Goal: Transaction & Acquisition: Purchase product/service

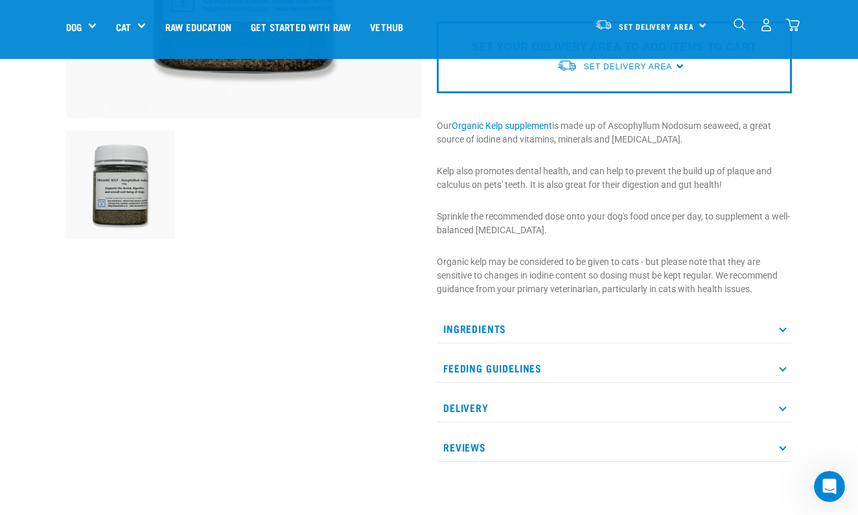
scroll to position [334, 0]
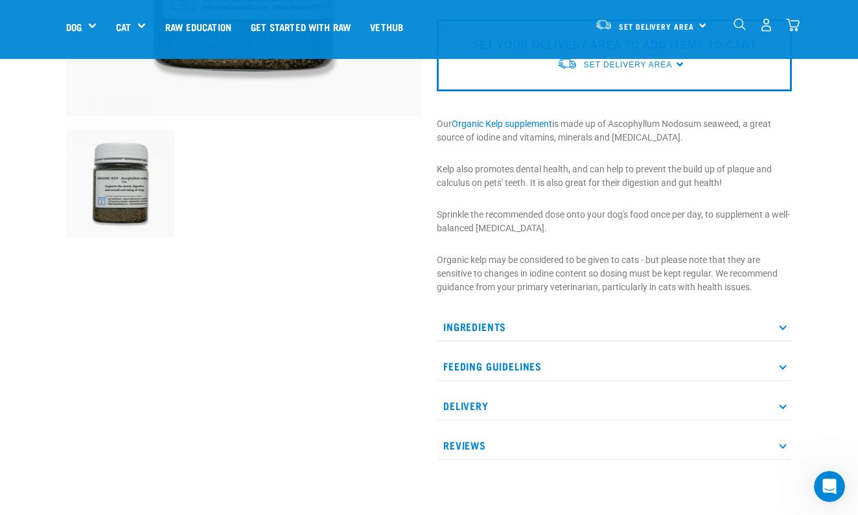
click at [779, 324] on p "Ingredients" at bounding box center [614, 326] width 355 height 29
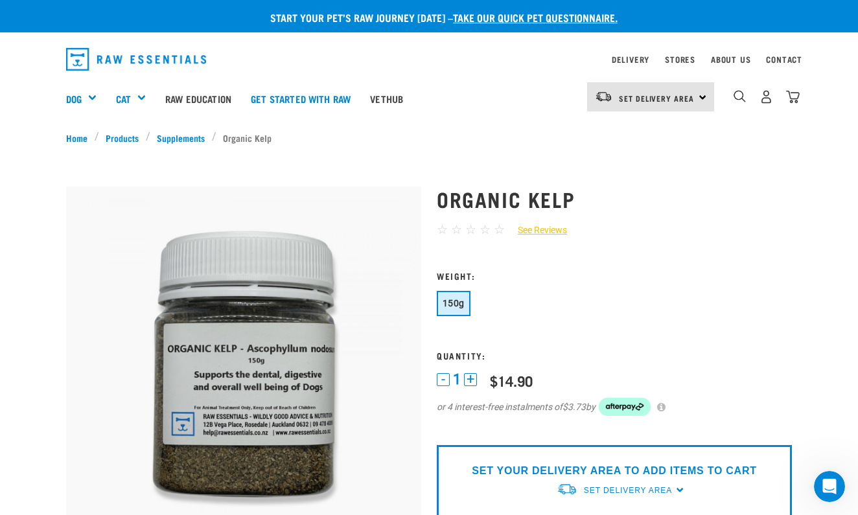
scroll to position [0, 0]
click at [550, 232] on link "See Reviews" at bounding box center [536, 230] width 62 height 14
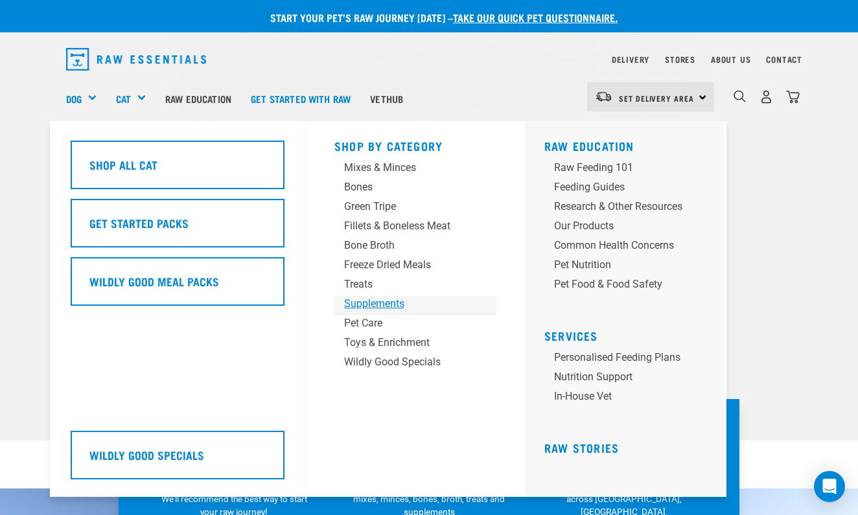
click at [374, 304] on div "Supplements" at bounding box center [404, 304] width 121 height 16
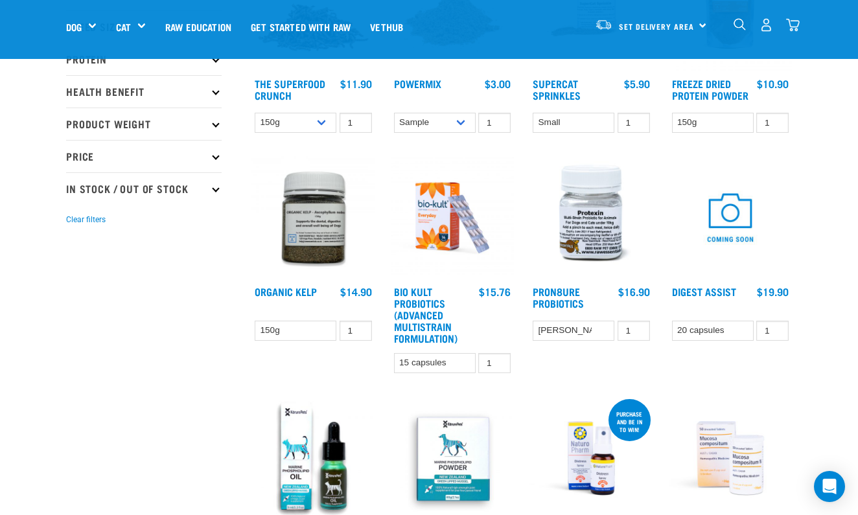
scroll to position [247, 0]
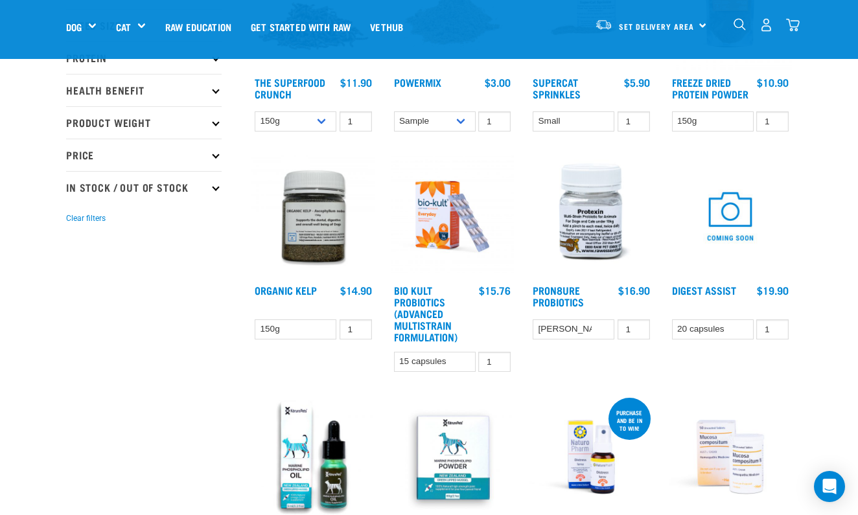
click at [319, 229] on img at bounding box center [313, 217] width 124 height 124
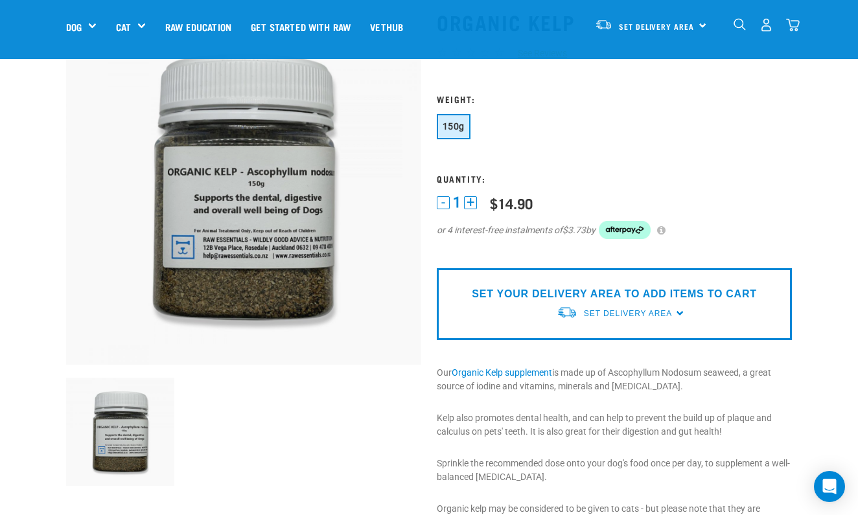
scroll to position [84, 0]
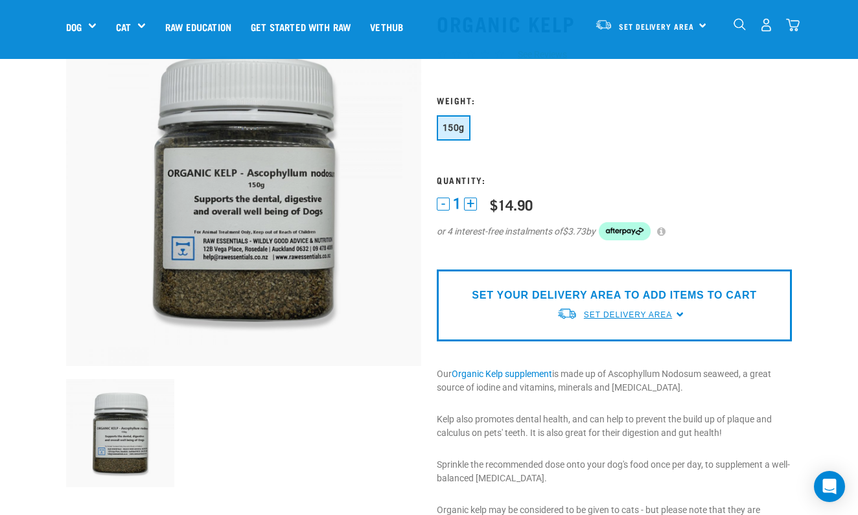
click at [670, 313] on span "Set Delivery Area" at bounding box center [628, 314] width 88 height 9
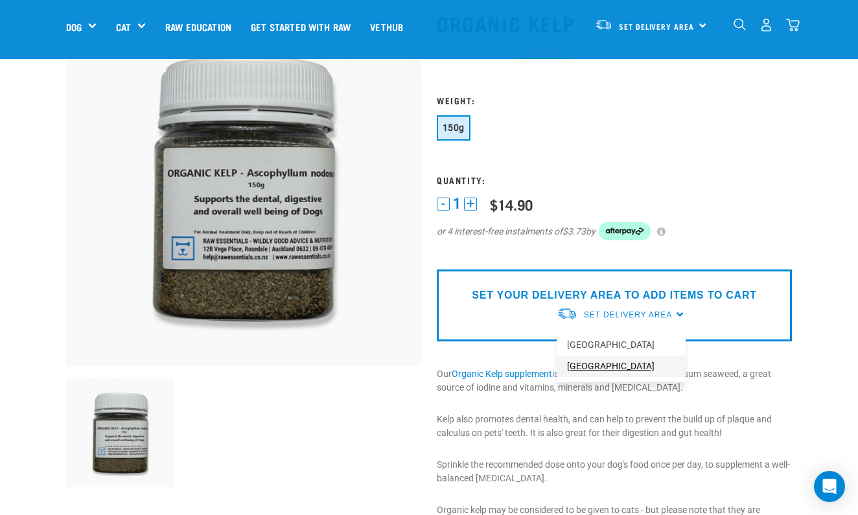
click at [589, 368] on link "[GEOGRAPHIC_DATA]" at bounding box center [620, 366] width 129 height 21
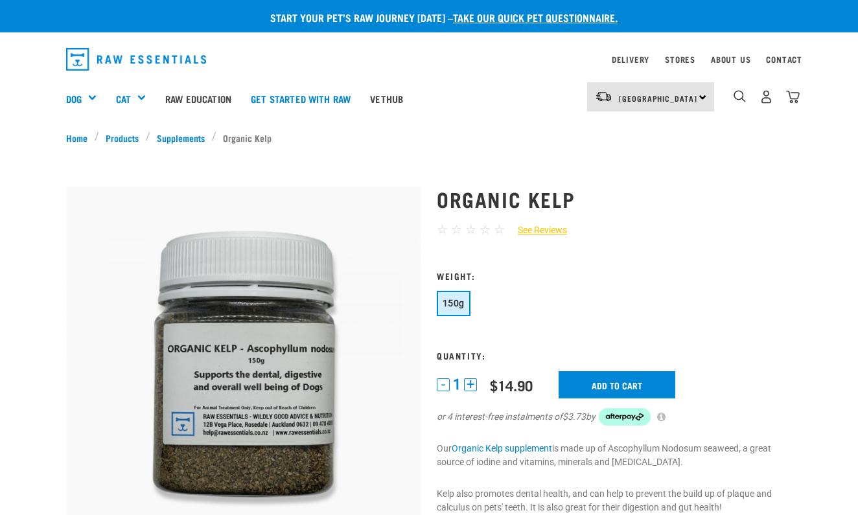
scroll to position [84, 0]
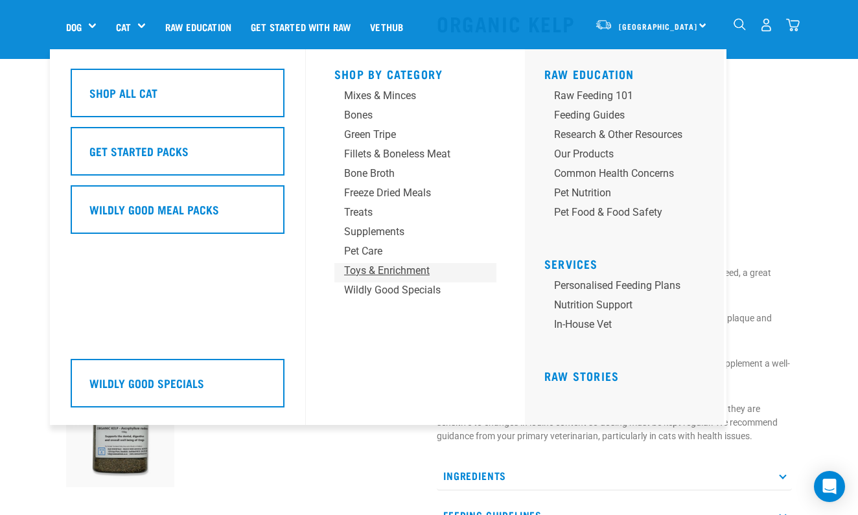
click at [364, 271] on div "Toys & Enrichment" at bounding box center [404, 271] width 121 height 16
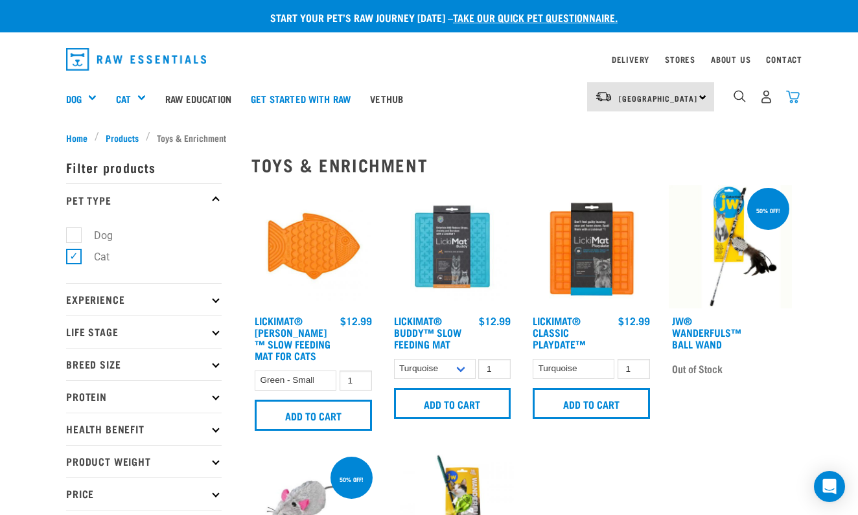
click at [793, 93] on img "dropdown navigation" at bounding box center [793, 97] width 14 height 14
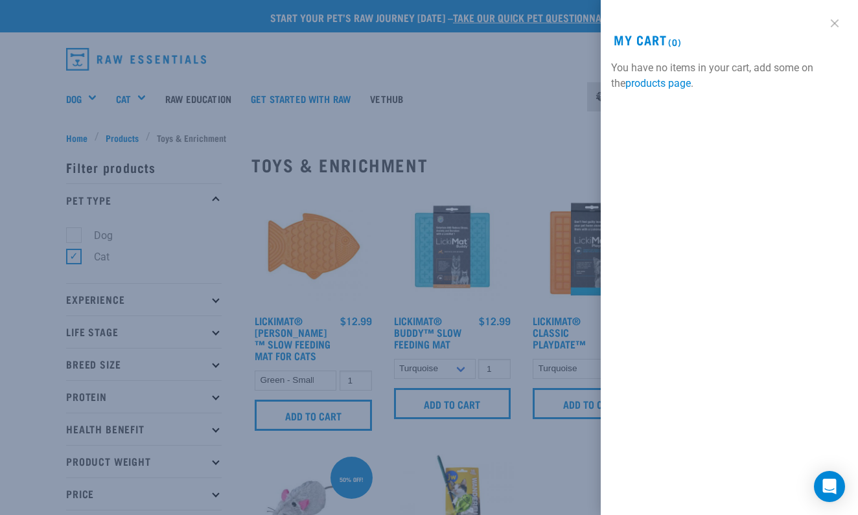
click at [834, 21] on link at bounding box center [834, 23] width 21 height 21
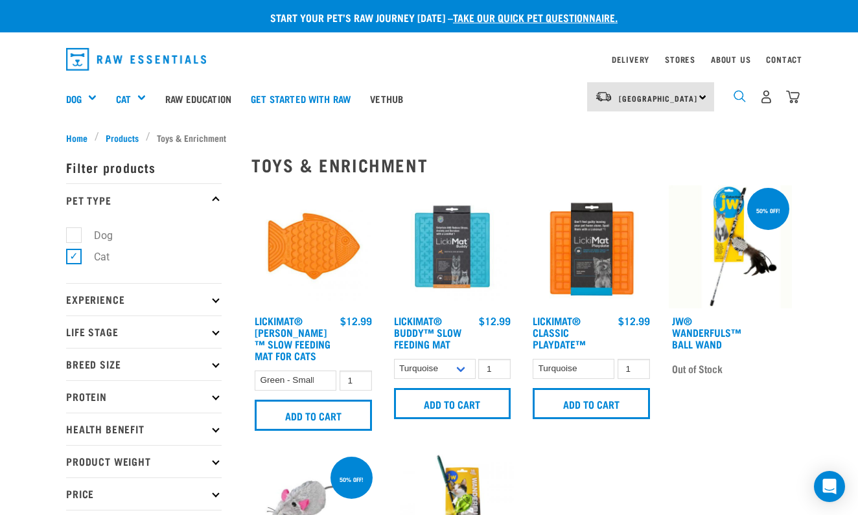
click at [738, 95] on img "dropdown navigation" at bounding box center [739, 96] width 12 height 12
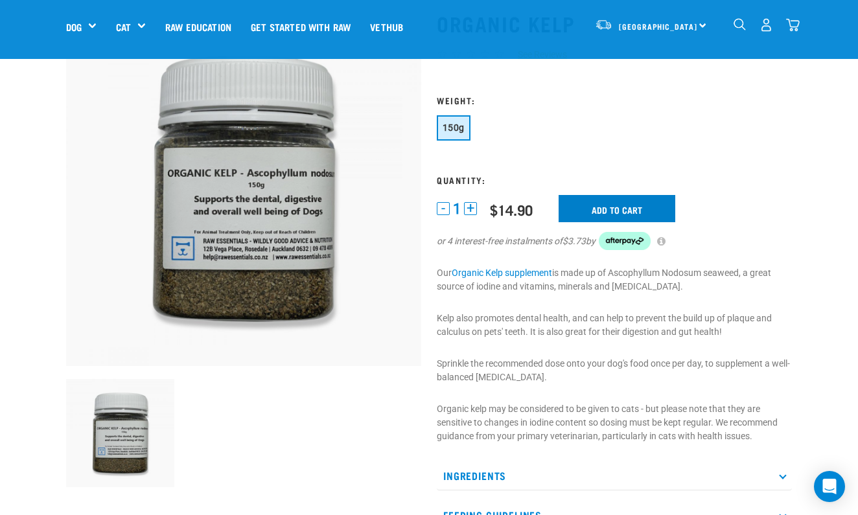
click at [617, 205] on input "Add to cart" at bounding box center [616, 208] width 117 height 27
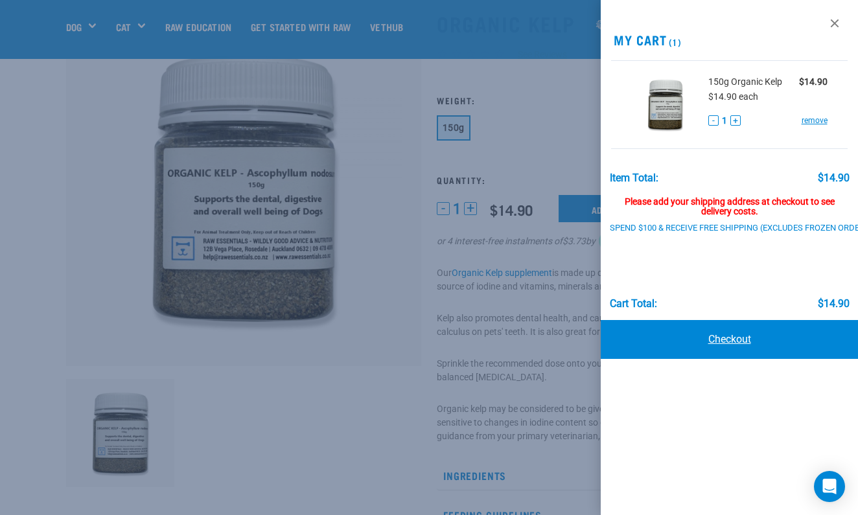
click at [716, 339] on link "Checkout" at bounding box center [728, 339] width 257 height 39
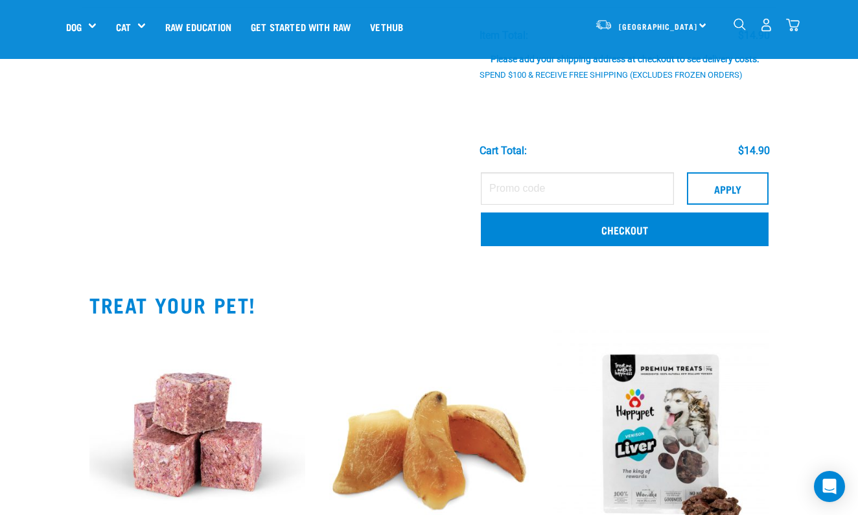
scroll to position [188, 0]
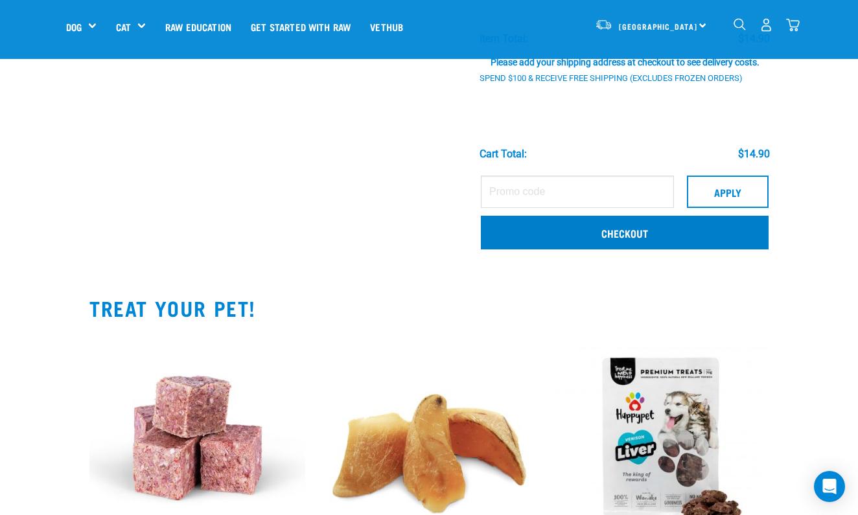
click at [632, 237] on link "Checkout" at bounding box center [625, 233] width 288 height 34
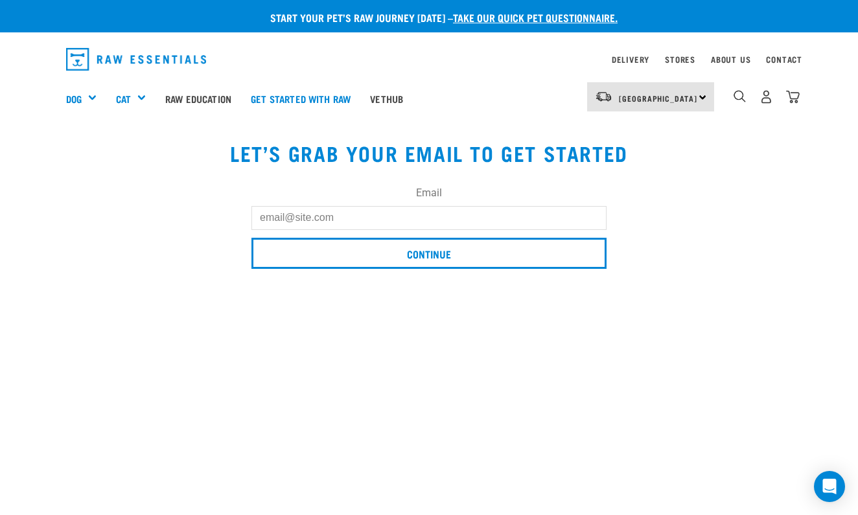
click at [282, 218] on input "Email" at bounding box center [428, 217] width 355 height 23
type input "hayleystent@icloud.com"
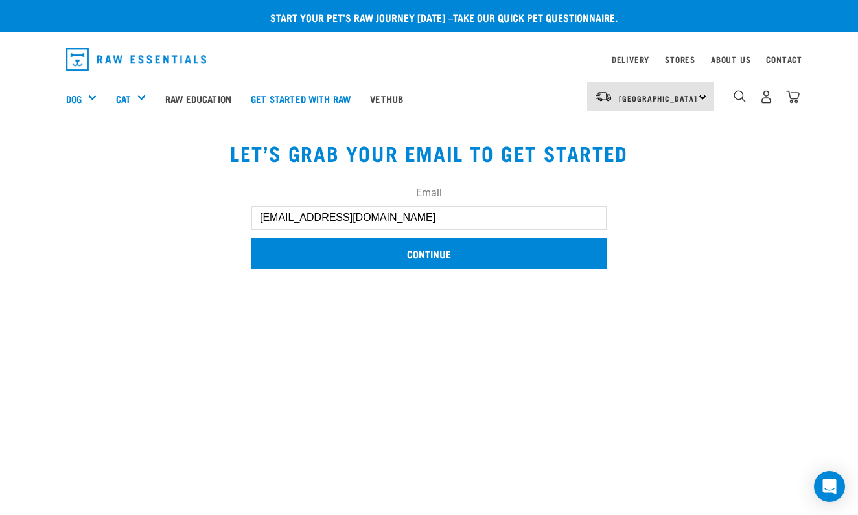
click at [400, 254] on input "Continue" at bounding box center [428, 253] width 355 height 31
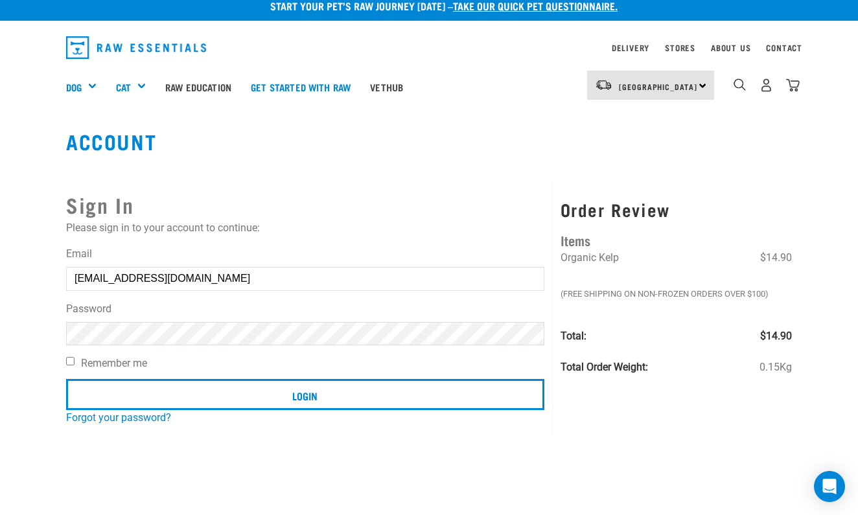
scroll to position [21, 0]
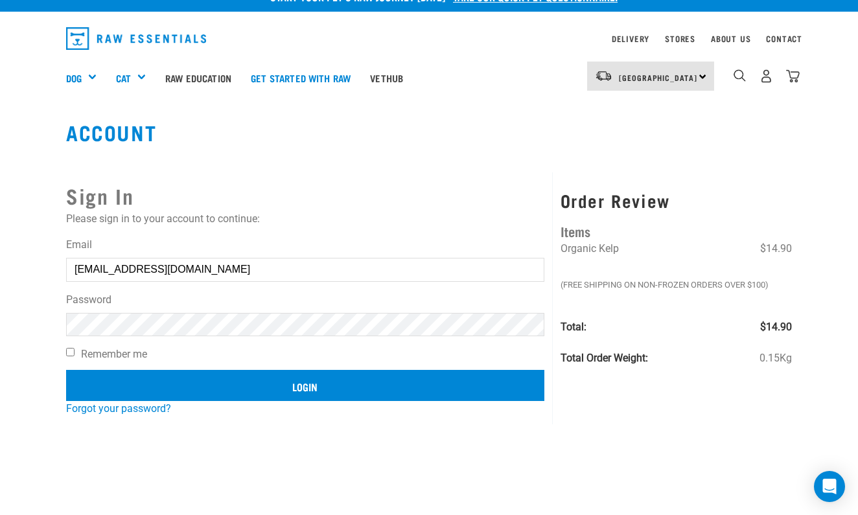
click at [299, 387] on input "Login" at bounding box center [305, 385] width 478 height 31
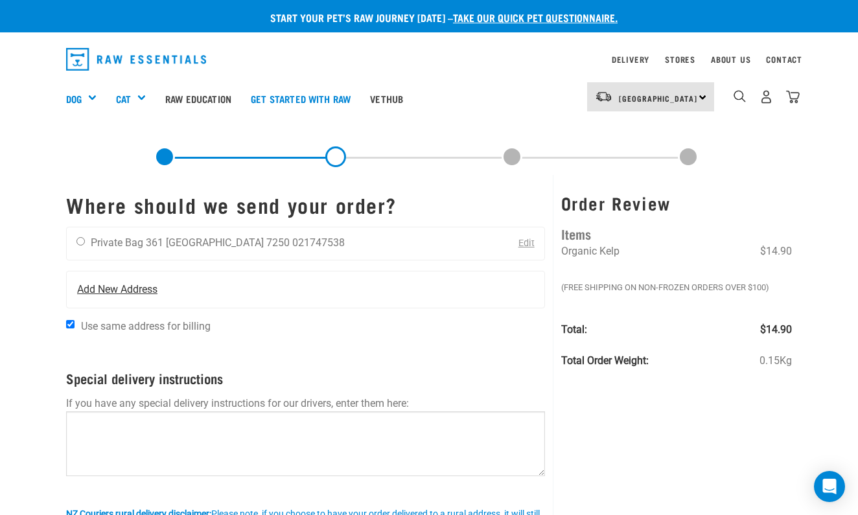
click at [116, 288] on span "Add New Address" at bounding box center [117, 290] width 80 height 16
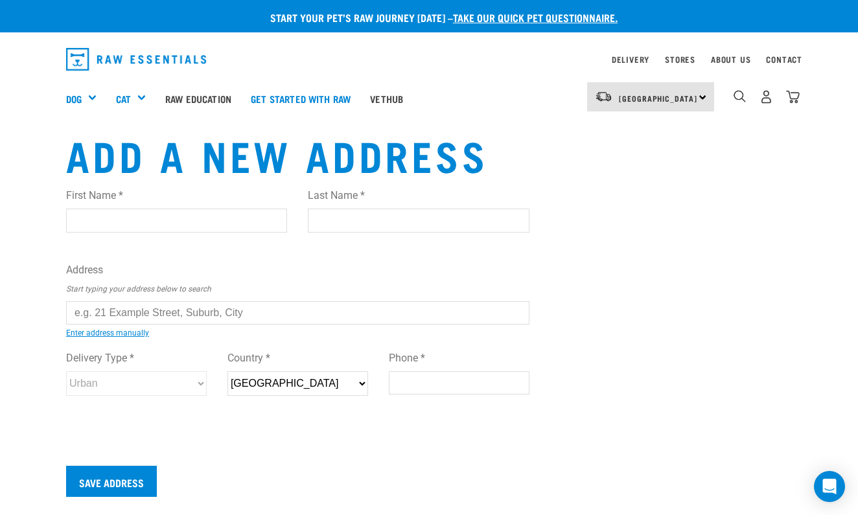
type input "Hayley"
type input "[MEDICAL_DATA]"
click at [100, 332] on link "Enter address manually" at bounding box center [107, 332] width 83 height 9
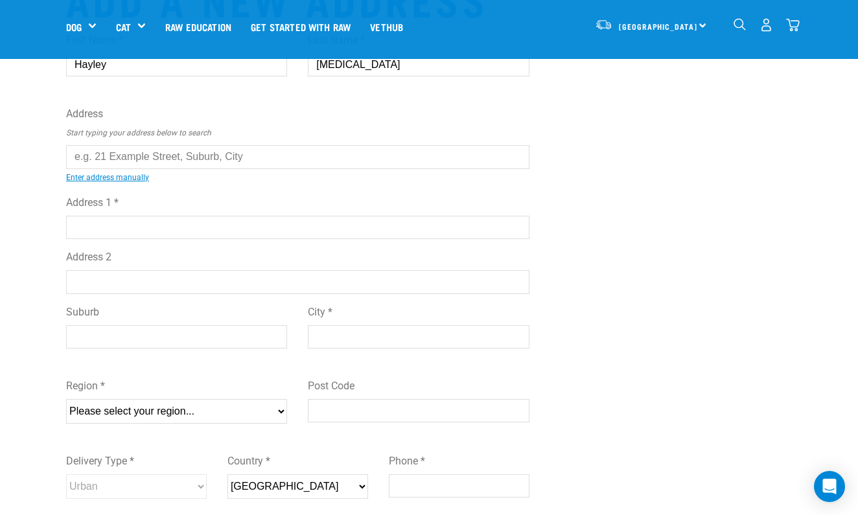
scroll to position [61, 0]
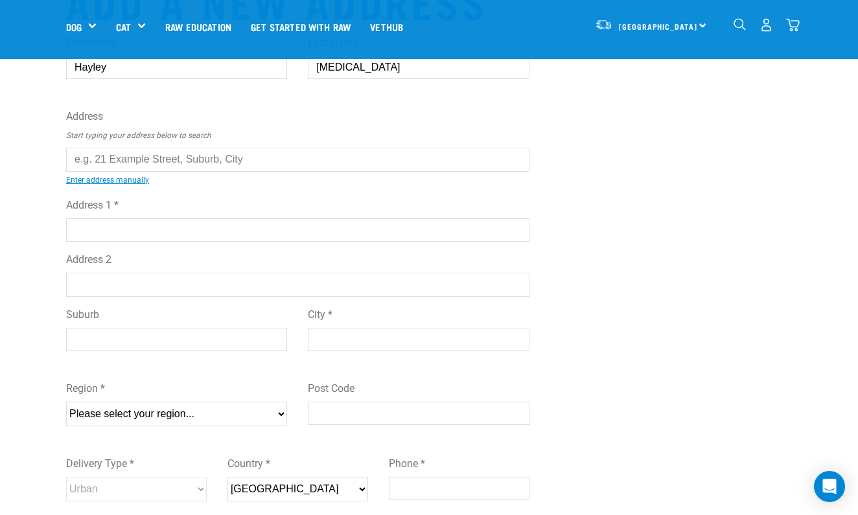
type input "C/O Beachcomber Cruises, Town Wharf"
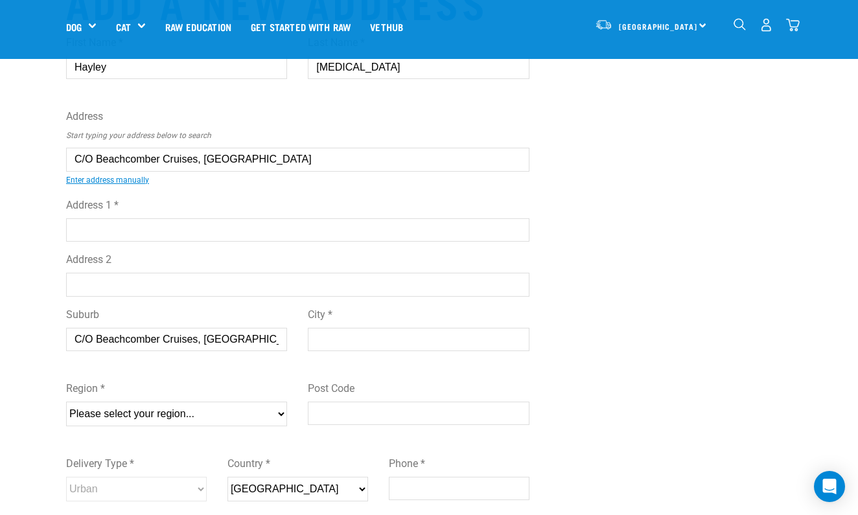
type input "Picton"
type input "7220"
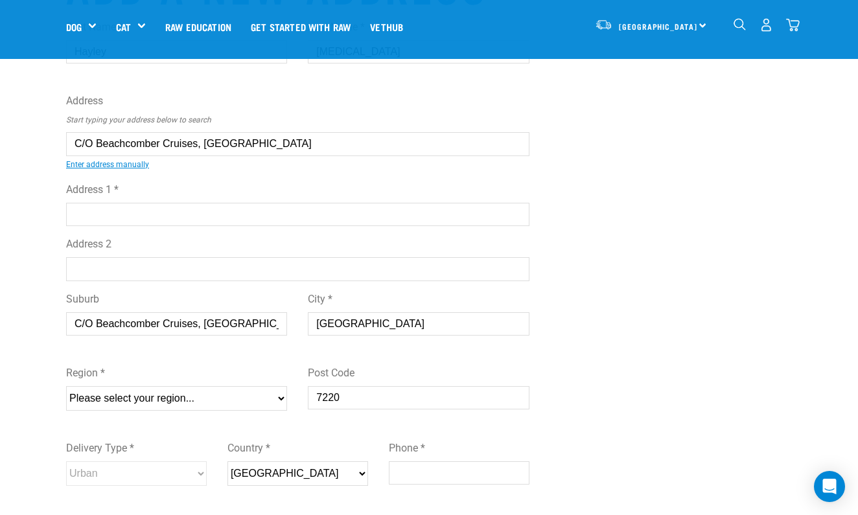
scroll to position [62, 0]
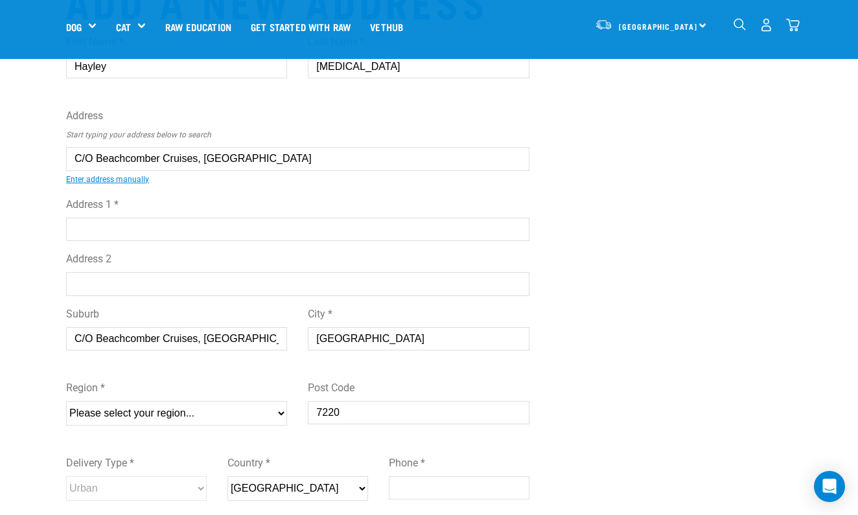
click at [270, 159] on input "C/O Beachcomber Cruises, Town Wharf" at bounding box center [297, 158] width 463 height 23
type input "C"
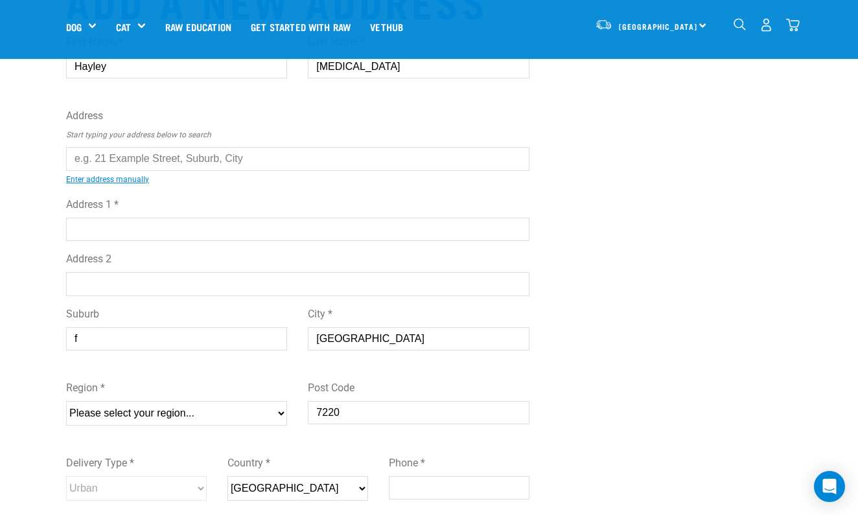
type input "f"
click at [91, 227] on input "Address 1 *" at bounding box center [297, 229] width 463 height 23
type input "C/O Beachcomber Cruises"
click at [183, 315] on label "Suburb" at bounding box center [176, 314] width 221 height 16
click at [183, 327] on input "f" at bounding box center [176, 338] width 221 height 23
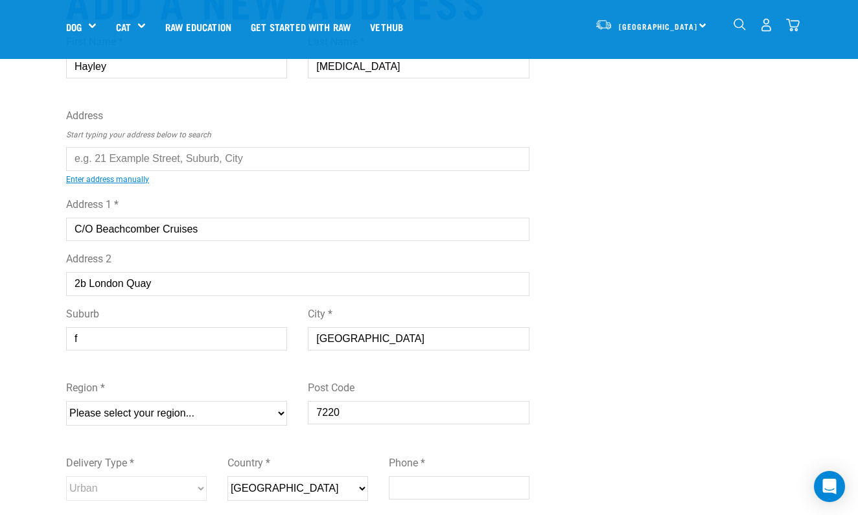
type input "2b London Quay"
click at [81, 339] on input "f" at bounding box center [176, 338] width 221 height 23
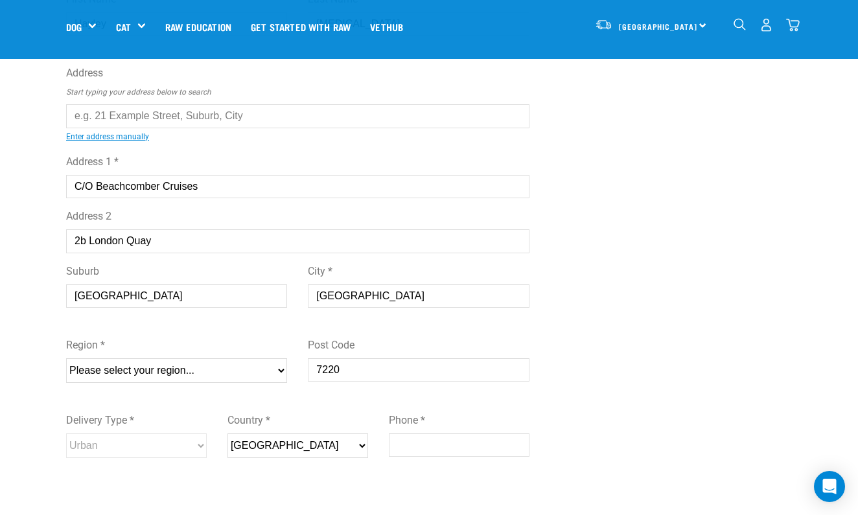
scroll to position [111, 0]
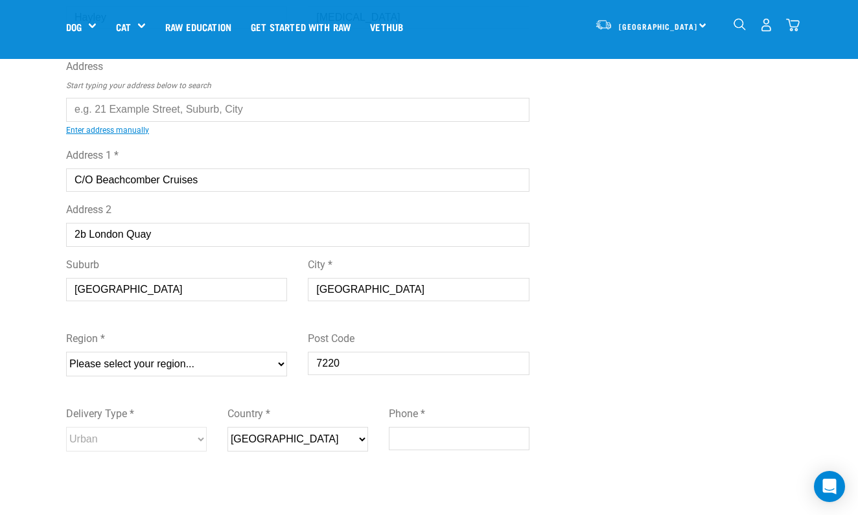
type input "Picton"
select select "MBH"
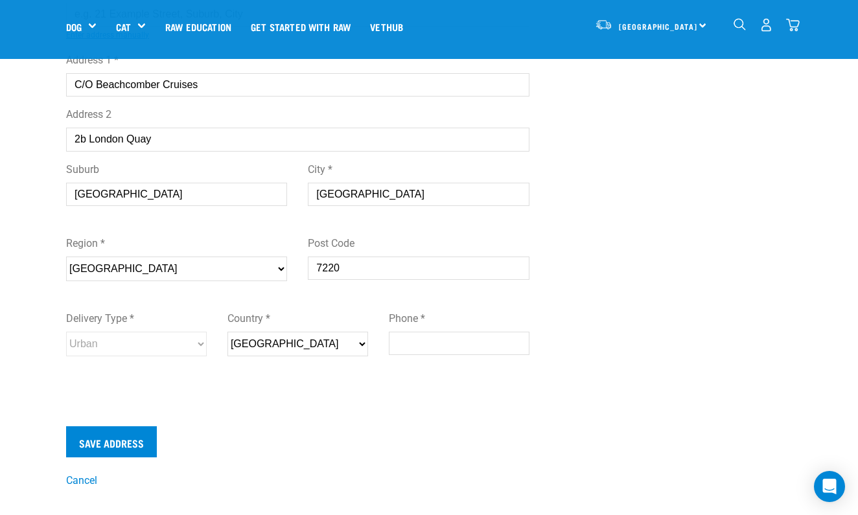
scroll to position [207, 0]
click at [401, 341] on input "Phone *" at bounding box center [459, 342] width 141 height 23
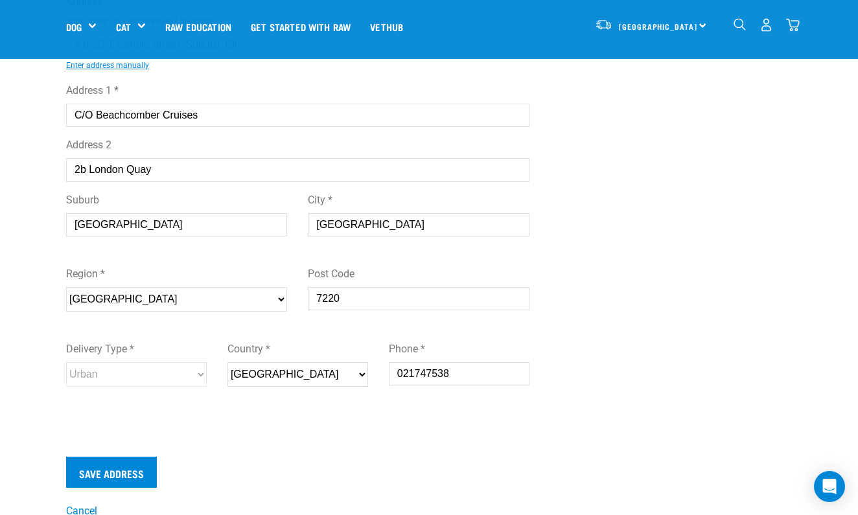
scroll to position [177, 0]
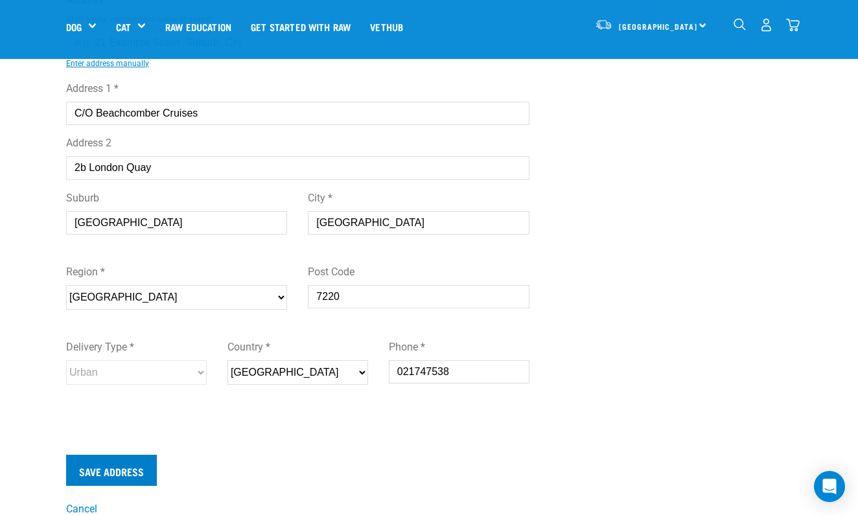
type input "021747538"
click at [114, 468] on input "Save Address" at bounding box center [111, 470] width 91 height 31
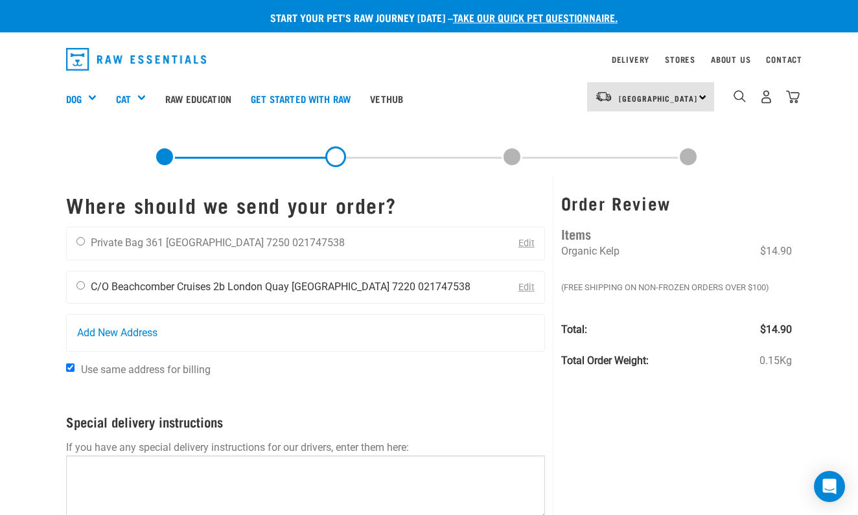
click at [81, 285] on input "radio" at bounding box center [80, 285] width 8 height 8
radio input "true"
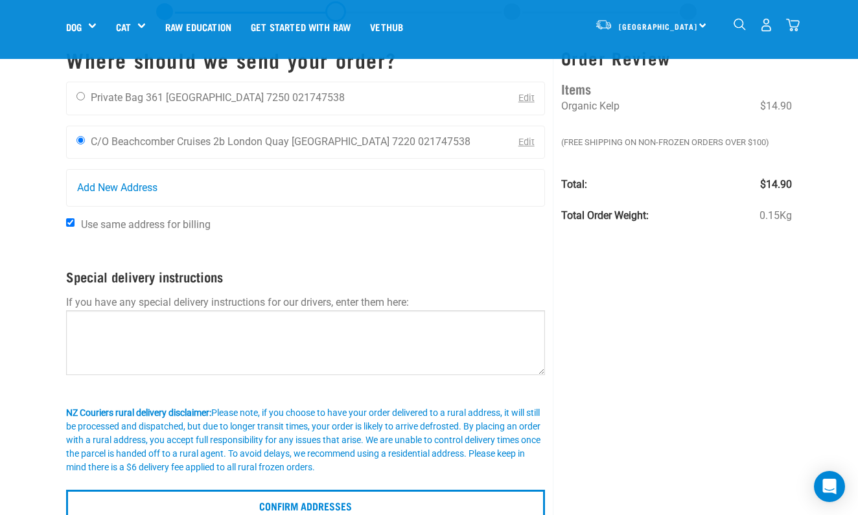
scroll to position [51, 0]
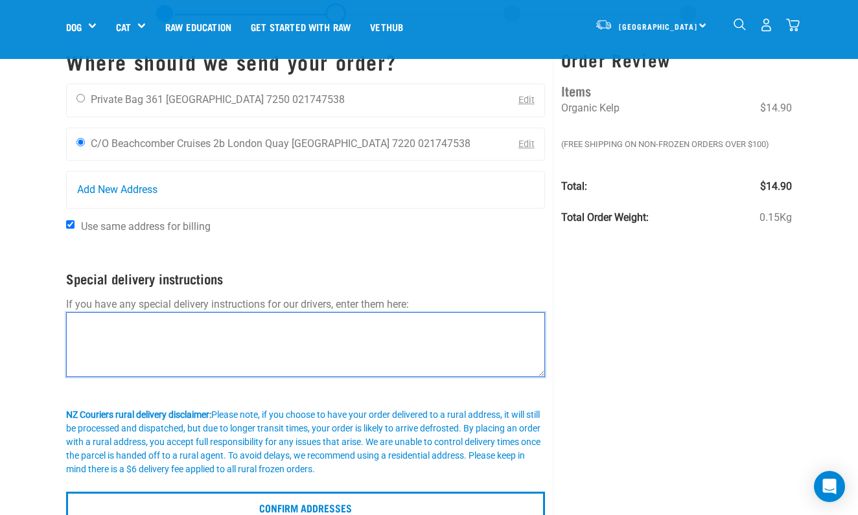
click at [94, 330] on textarea at bounding box center [305, 344] width 479 height 65
click at [242, 323] on textarea "If possible, please instead deliver to private Bag 361, Picton 7250" at bounding box center [305, 344] width 479 height 65
click at [378, 323] on textarea "If possible, please instead deliver to Private Bag 361, [GEOGRAPHIC_DATA]" at bounding box center [305, 344] width 479 height 65
type textarea "I"
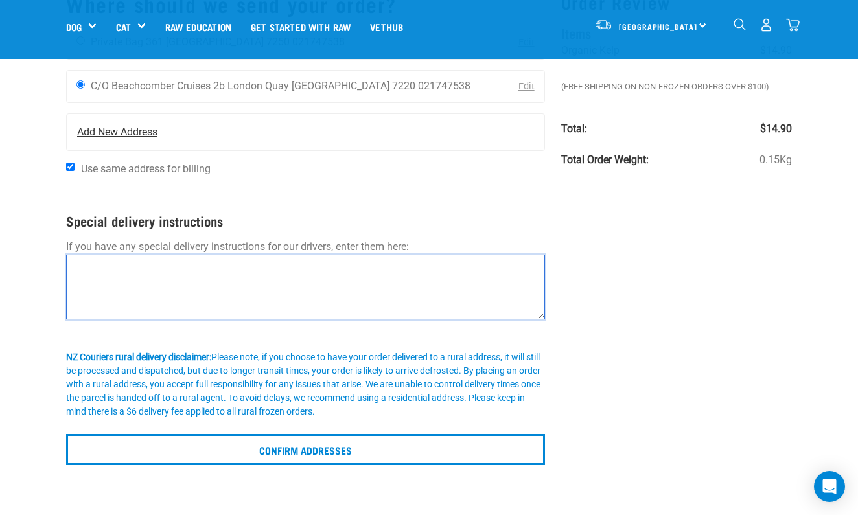
scroll to position [110, 0]
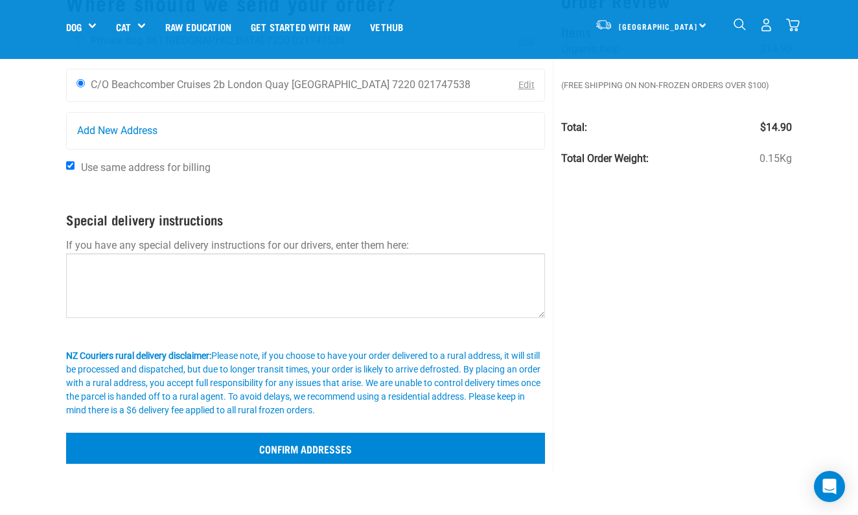
click at [290, 445] on input "Confirm addresses" at bounding box center [305, 448] width 479 height 31
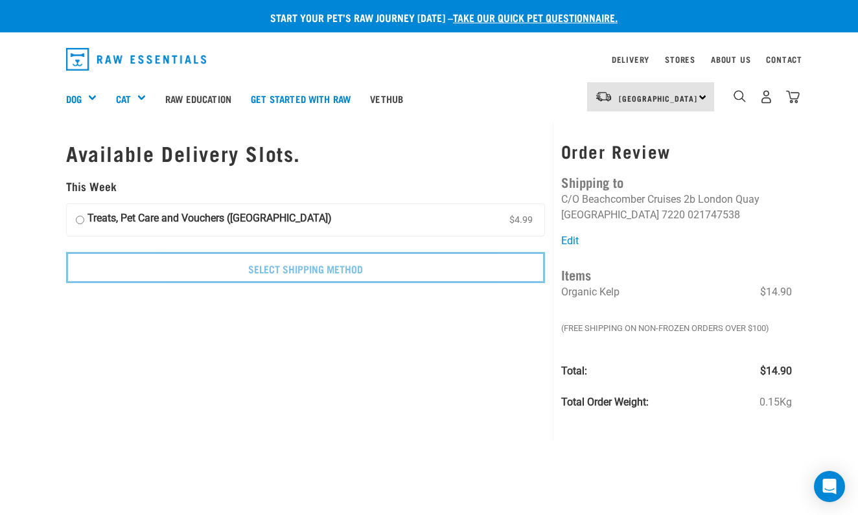
click at [79, 214] on input "Treats, Pet Care and Vouchers ([GEOGRAPHIC_DATA]) $4.99" at bounding box center [80, 220] width 8 height 19
radio input "true"
